Goal: Task Accomplishment & Management: Check status

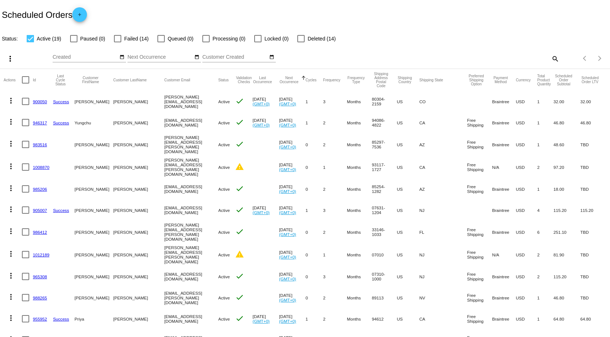
click at [30, 39] on div at bounding box center [30, 38] width 7 height 7
click at [30, 42] on input "Active (19)" at bounding box center [30, 42] width 0 height 0
checkbox input "false"
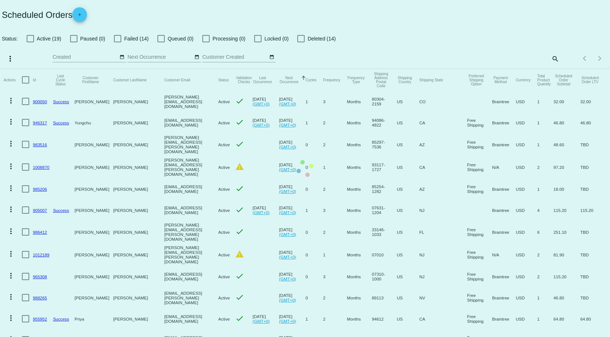
click at [118, 69] on mat-table "Actions Id Last Cycle Status Customer FirstName Customer LastName Customer Emai…" at bounding box center [305, 284] width 610 height 430
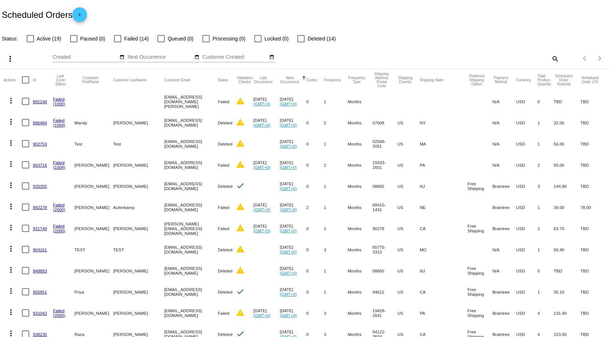
click at [117, 38] on div at bounding box center [117, 38] width 7 height 7
click at [117, 42] on input "Failed (14)" at bounding box center [117, 42] width 0 height 0
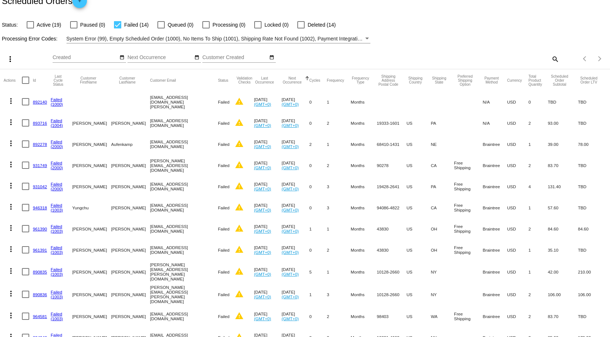
scroll to position [14, 0]
click at [119, 24] on div at bounding box center [117, 24] width 7 height 7
click at [118, 28] on input "Failed (14)" at bounding box center [117, 28] width 0 height 0
checkbox input "false"
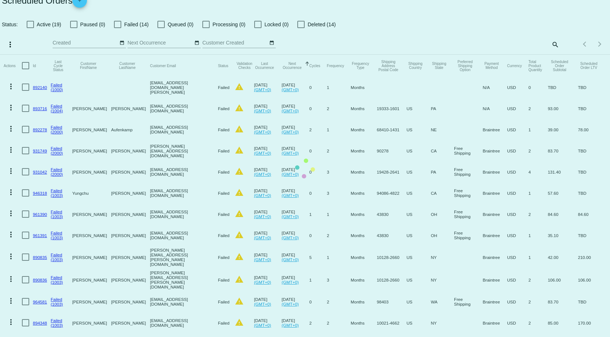
click at [31, 55] on mat-table "Actions Id Last Cycle Status Customer FirstName Customer LastName Customer Emai…" at bounding box center [305, 215] width 610 height 321
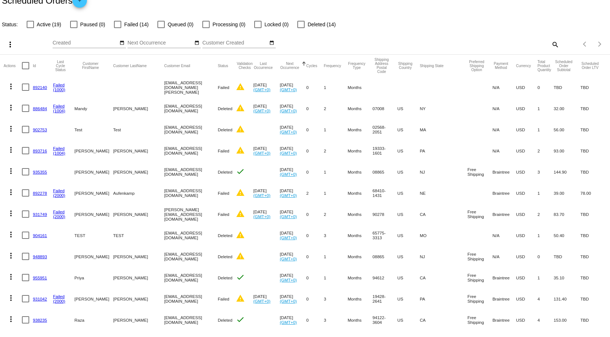
click at [31, 26] on div at bounding box center [30, 24] width 7 height 7
click at [30, 28] on input "Active (19)" at bounding box center [30, 28] width 0 height 0
checkbox input "true"
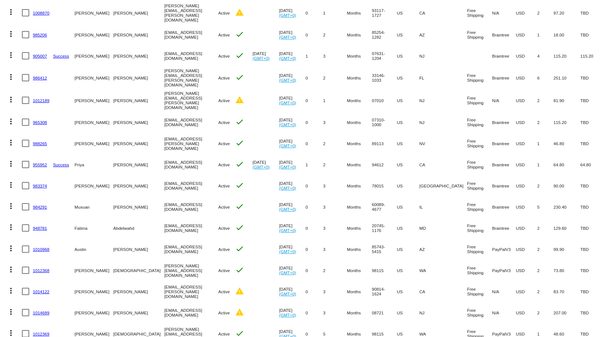
scroll to position [182, 0]
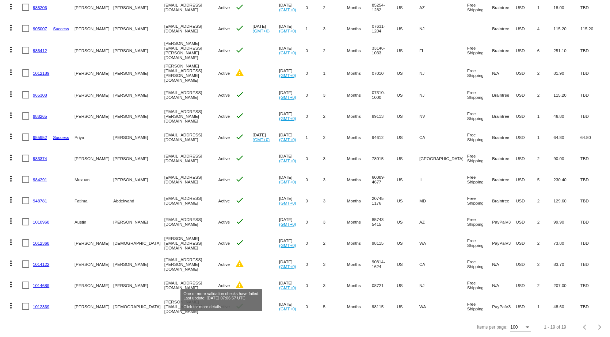
click at [235, 281] on mat-icon "warning" at bounding box center [239, 285] width 9 height 9
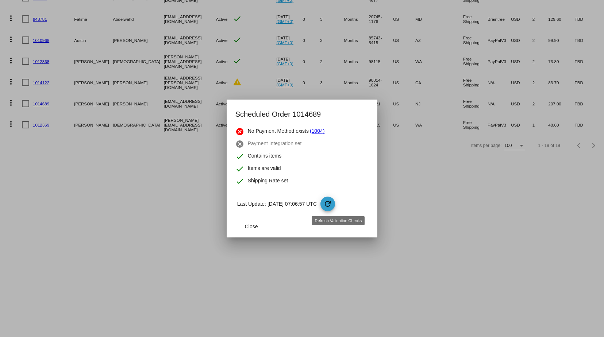
click at [332, 203] on mat-icon "refresh" at bounding box center [327, 204] width 9 height 9
click at [336, 203] on span "refresh" at bounding box center [328, 204] width 15 height 15
click at [265, 328] on div at bounding box center [302, 168] width 604 height 337
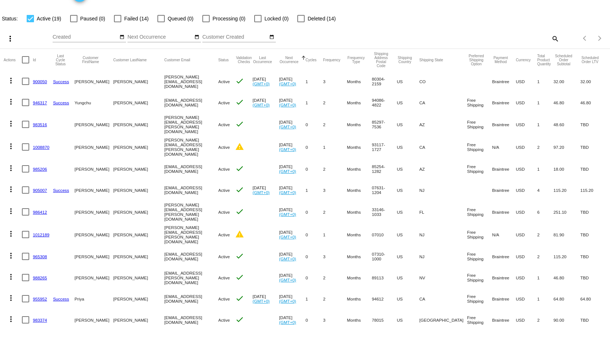
scroll to position [0, 0]
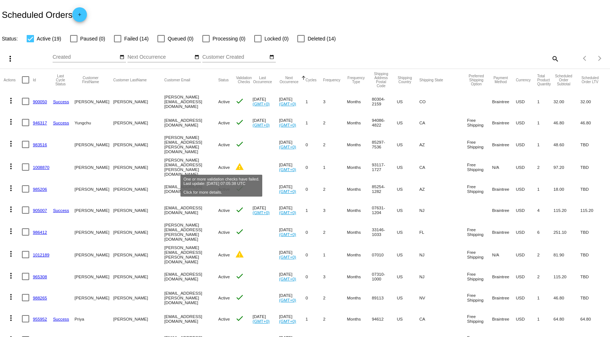
click at [235, 164] on mat-icon "warning" at bounding box center [239, 166] width 9 height 9
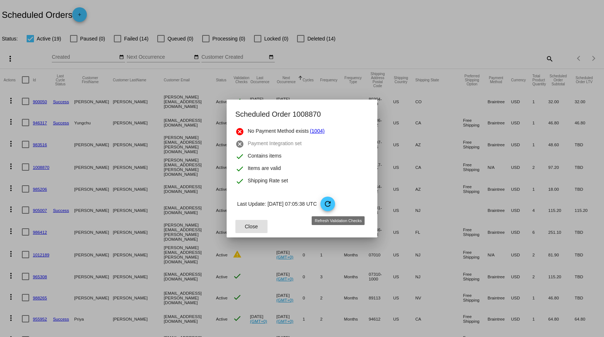
click at [332, 208] on mat-icon "refresh" at bounding box center [327, 204] width 9 height 9
click at [253, 224] on span "Close" at bounding box center [251, 227] width 13 height 6
